Goal: Use online tool/utility: Utilize a website feature to perform a specific function

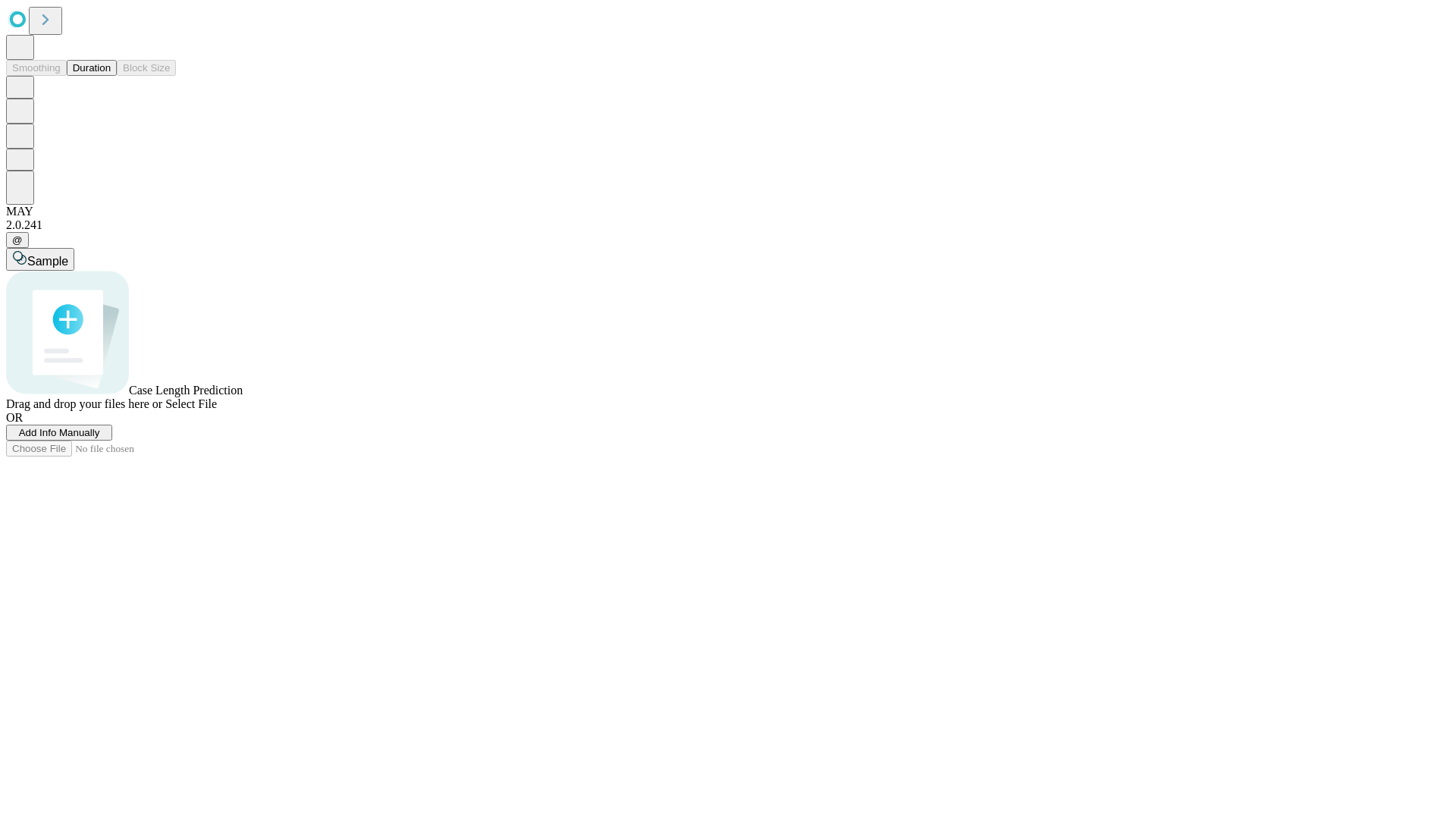
click at [217, 410] on span "Select File" at bounding box center [192, 404] width 51 height 13
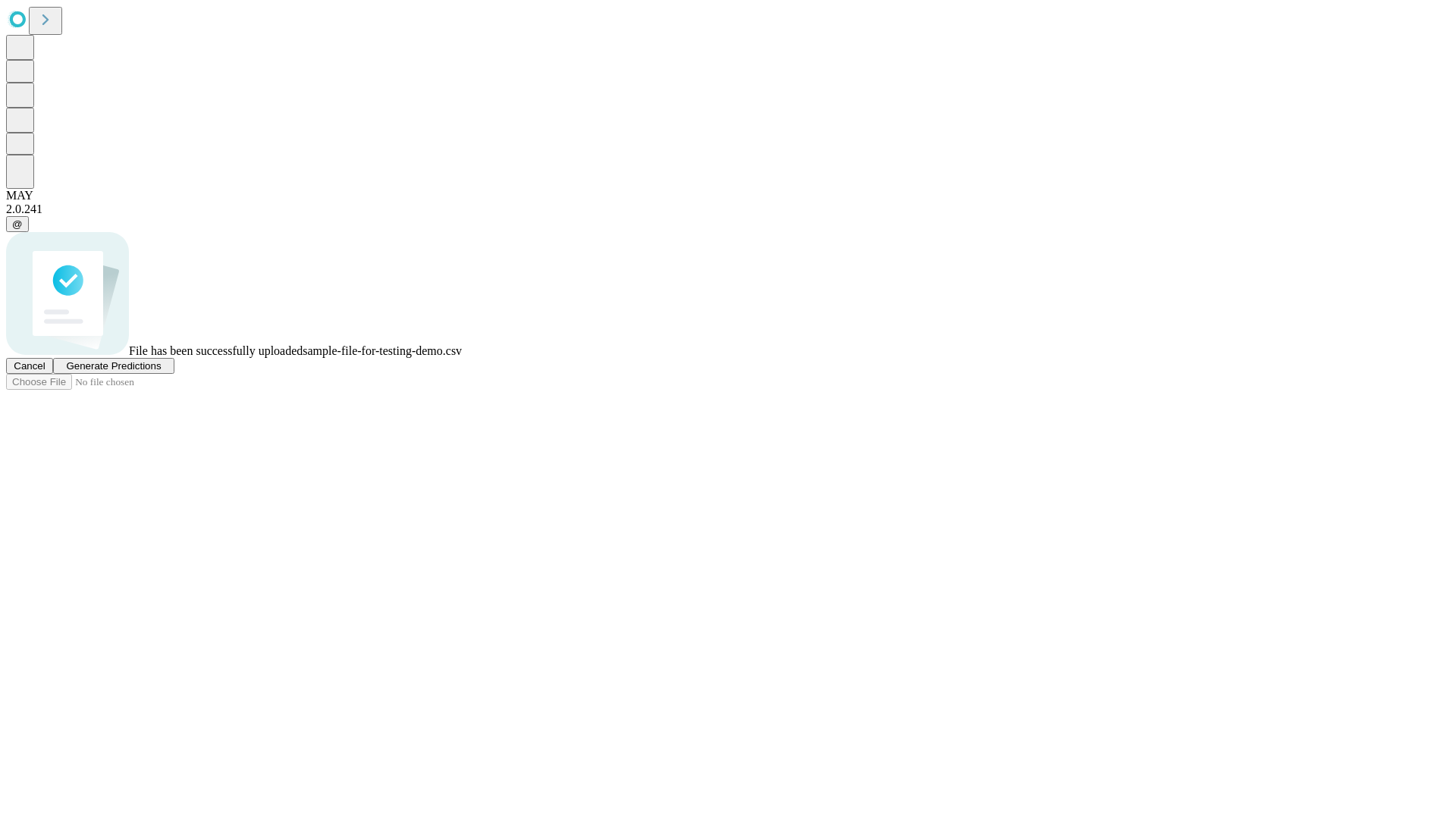
click at [161, 372] on span "Generate Predictions" at bounding box center [114, 366] width 95 height 12
